Goal: Task Accomplishment & Management: Use online tool/utility

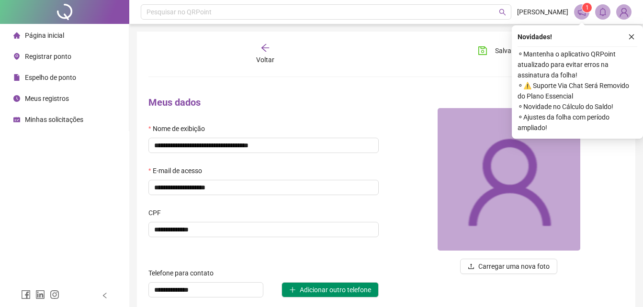
click at [53, 53] on span "Registrar ponto" at bounding box center [48, 57] width 46 height 8
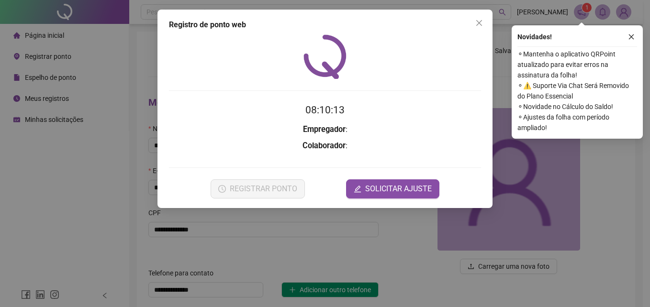
drag, startPoint x: 477, startPoint y: 22, endPoint x: 399, endPoint y: 46, distance: 81.3
click at [477, 22] on icon "close" at bounding box center [479, 23] width 8 height 8
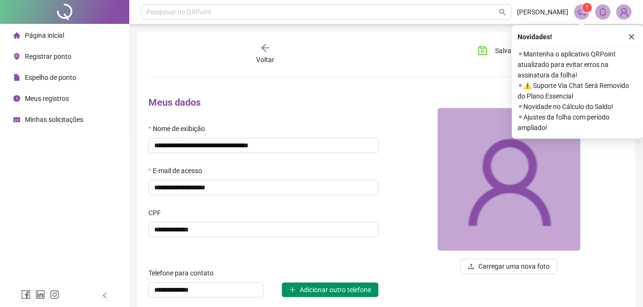
click at [66, 53] on span "Registrar ponto" at bounding box center [48, 57] width 46 height 8
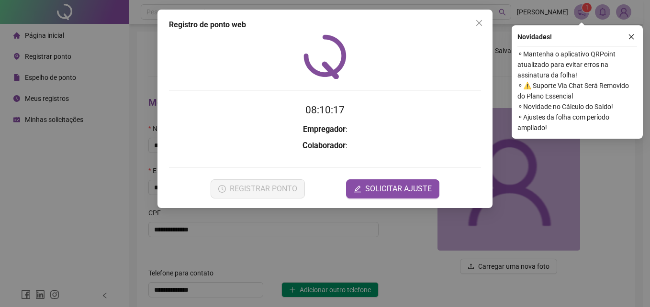
drag, startPoint x: 476, startPoint y: 22, endPoint x: 466, endPoint y: 27, distance: 10.3
click at [475, 22] on icon "close" at bounding box center [479, 23] width 8 height 8
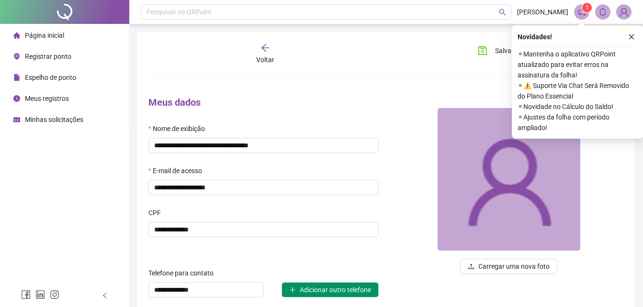
click at [58, 57] on span "Registrar ponto" at bounding box center [48, 57] width 46 height 8
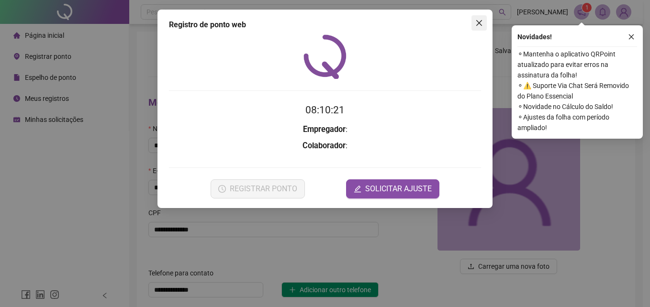
click at [478, 23] on icon "close" at bounding box center [479, 23] width 6 height 6
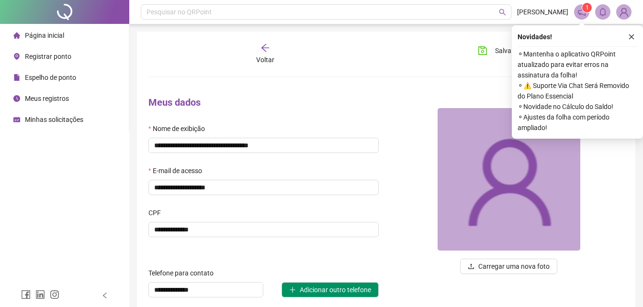
click at [69, 35] on li "Página inicial" at bounding box center [64, 35] width 125 height 19
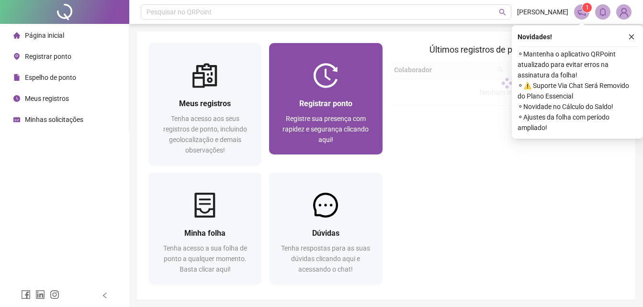
click at [294, 93] on div "Registrar ponto Registre sua presença com rapidez e segurança clicando aqui!" at bounding box center [325, 121] width 113 height 67
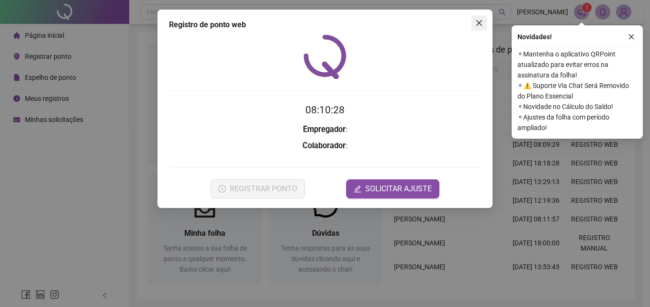
click at [474, 23] on span "Close" at bounding box center [478, 23] width 15 height 8
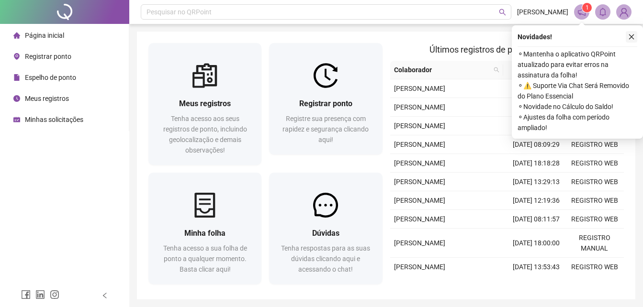
click at [633, 36] on icon "close" at bounding box center [631, 36] width 7 height 7
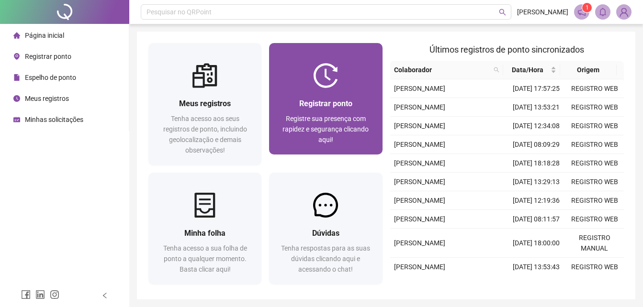
click at [310, 102] on span "Registrar ponto" at bounding box center [325, 103] width 53 height 9
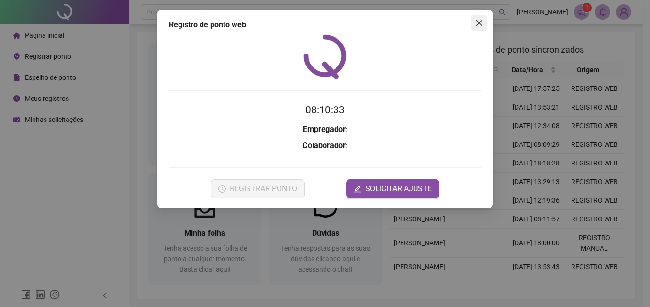
click at [480, 25] on icon "close" at bounding box center [479, 23] width 6 height 6
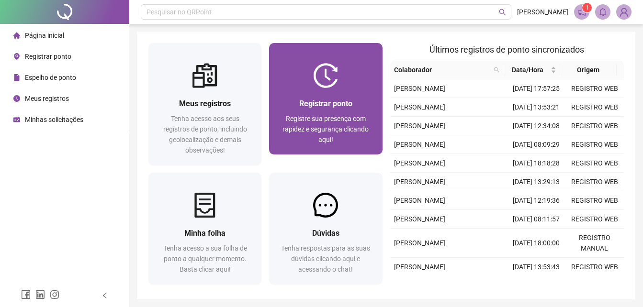
click at [328, 93] on div "Registrar ponto Registre sua presença com rapidez e segurança clicando aqui!" at bounding box center [325, 121] width 113 height 67
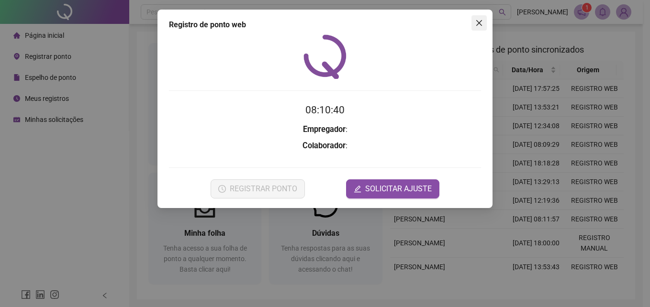
click at [477, 24] on icon "close" at bounding box center [479, 23] width 6 height 6
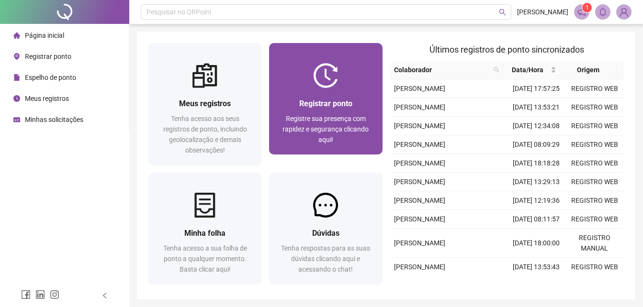
click at [325, 92] on div "Registrar ponto Registre sua presença com rapidez e segurança clicando aqui!" at bounding box center [325, 121] width 113 height 67
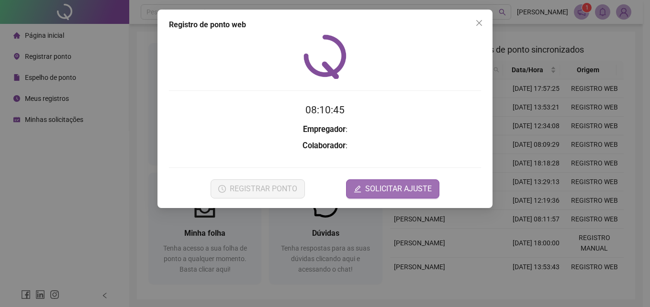
click at [384, 183] on span "SOLICITAR AJUSTE" at bounding box center [398, 188] width 67 height 11
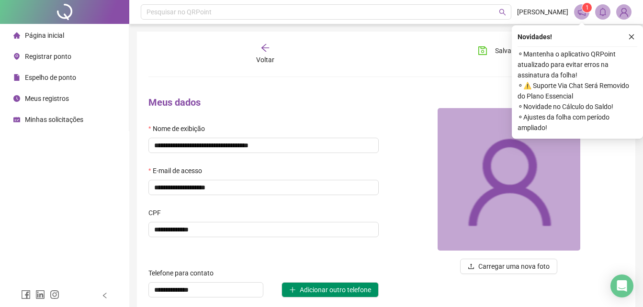
click at [65, 59] on span "Registrar ponto" at bounding box center [48, 57] width 46 height 8
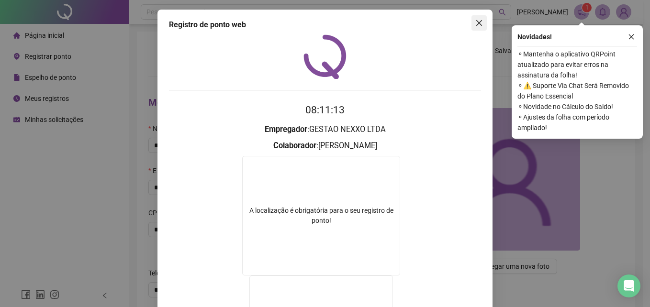
click at [475, 21] on icon "close" at bounding box center [479, 23] width 8 height 8
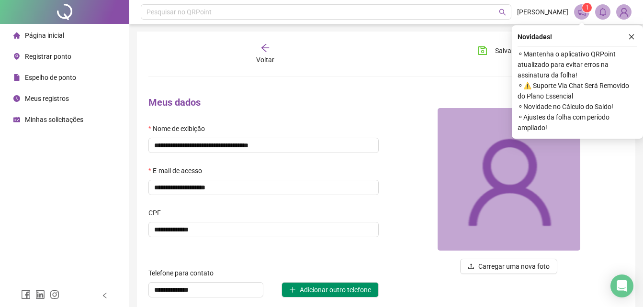
click at [62, 59] on span "Registrar ponto" at bounding box center [48, 57] width 46 height 8
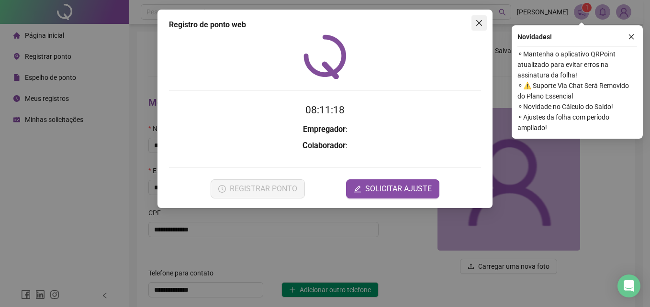
click at [479, 28] on button "Close" at bounding box center [478, 22] width 15 height 15
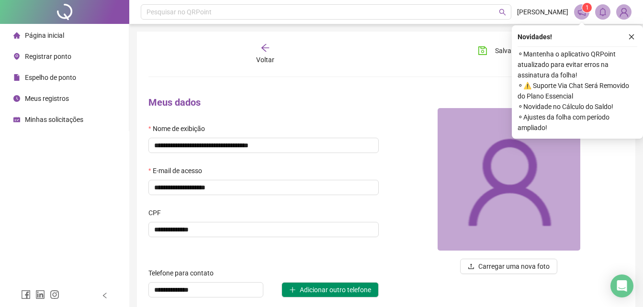
click at [59, 56] on span "Registrar ponto" at bounding box center [48, 57] width 46 height 8
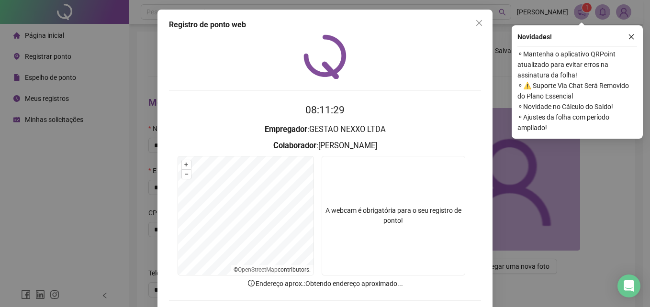
scroll to position [45, 0]
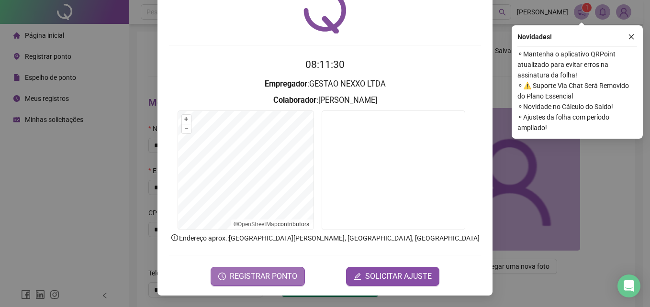
click at [280, 275] on span "REGISTRAR PONTO" at bounding box center [263, 276] width 67 height 11
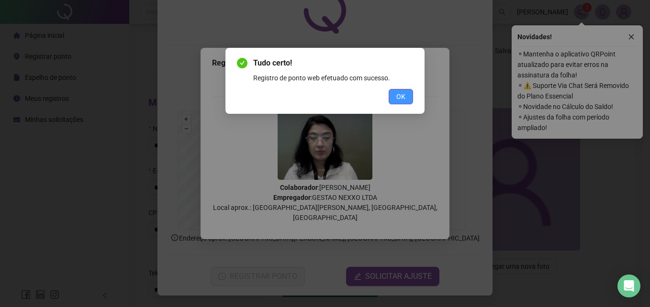
click at [406, 92] on button "OK" at bounding box center [400, 96] width 24 height 15
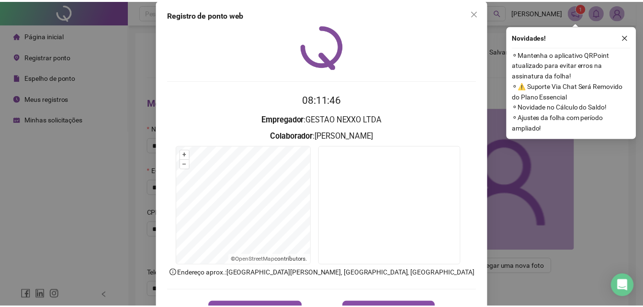
scroll to position [0, 0]
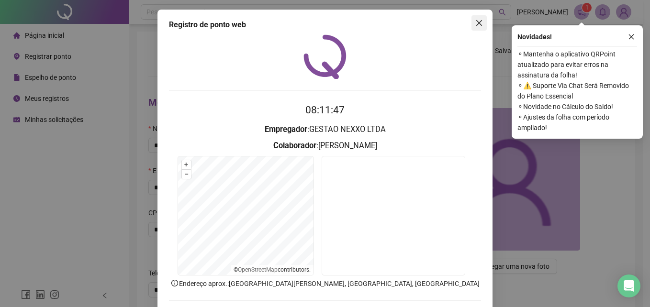
click at [475, 22] on icon "close" at bounding box center [479, 23] width 8 height 8
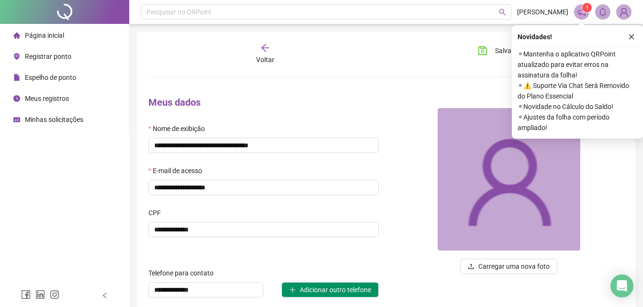
click at [459, 74] on form "**********" at bounding box center [385, 192] width 475 height 298
